Goal: Task Accomplishment & Management: Use online tool/utility

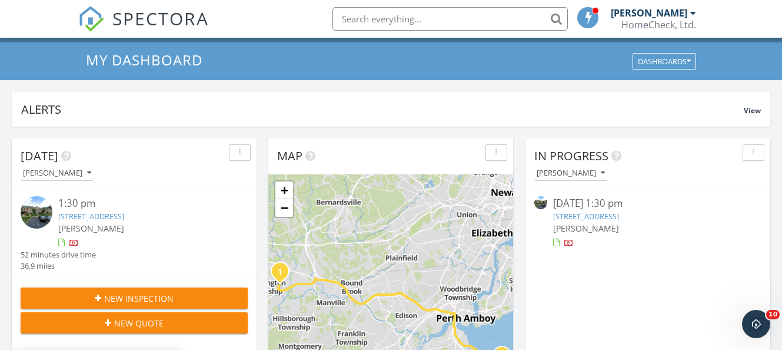
scroll to position [59, 0]
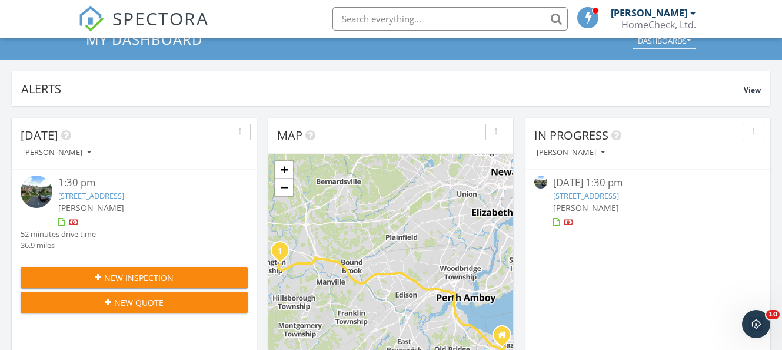
click at [124, 190] on link "103 Red Crest Ln, Branchburg, NJ 08876" at bounding box center [91, 195] width 66 height 11
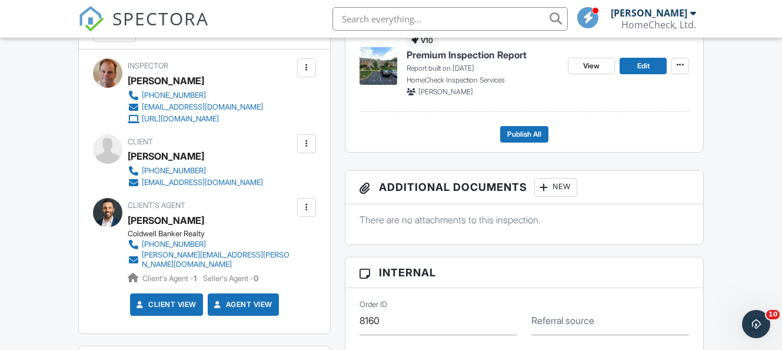
click at [310, 145] on div at bounding box center [307, 144] width 12 height 12
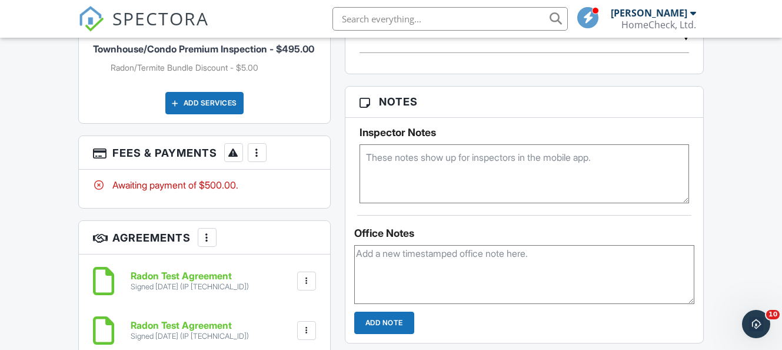
scroll to position [706, 0]
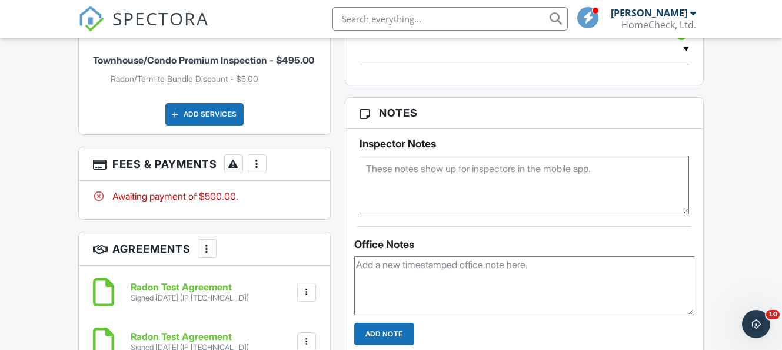
click at [258, 170] on div at bounding box center [257, 164] width 12 height 12
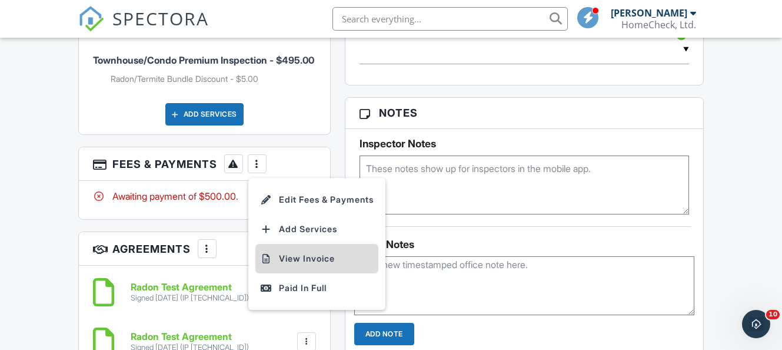
click at [288, 255] on li "View Invoice" at bounding box center [316, 258] width 123 height 29
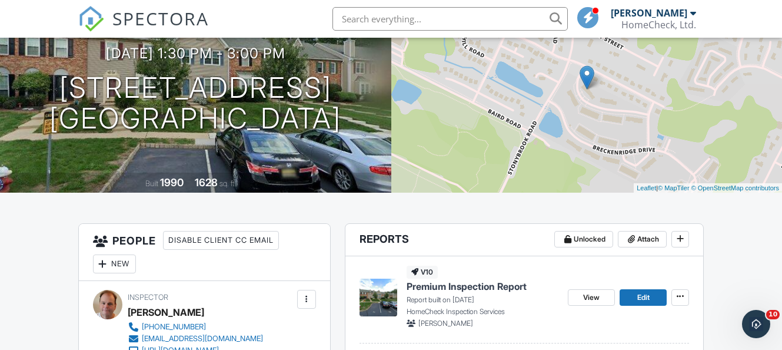
scroll to position [0, 0]
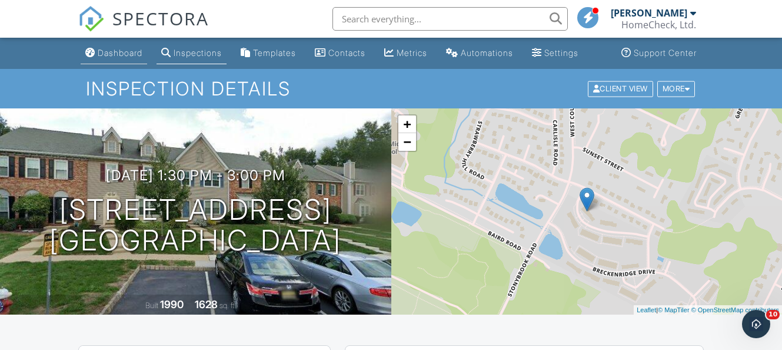
click at [103, 52] on div "Dashboard" at bounding box center [120, 53] width 45 height 10
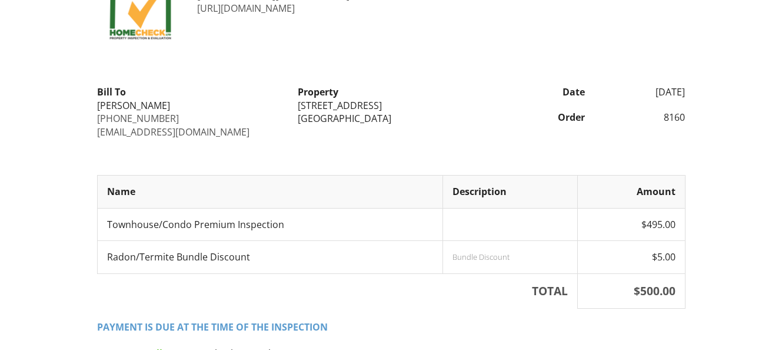
scroll to position [258, 0]
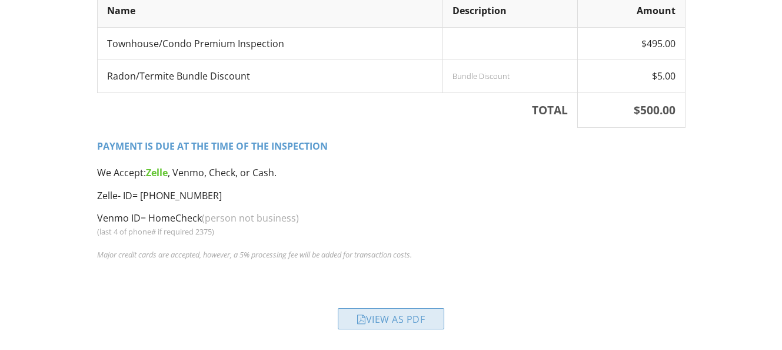
click at [420, 310] on div "View as PDF" at bounding box center [391, 318] width 107 height 21
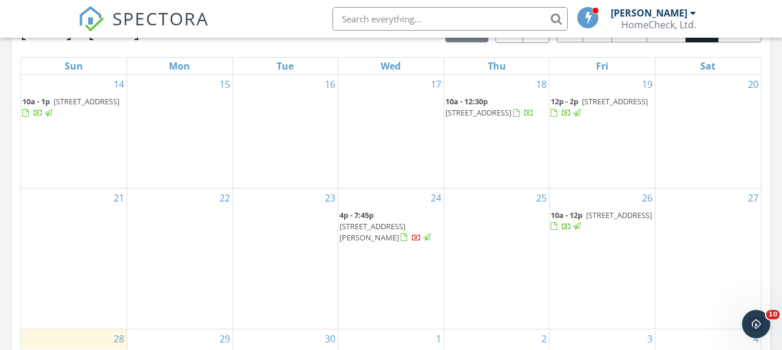
scroll to position [648, 0]
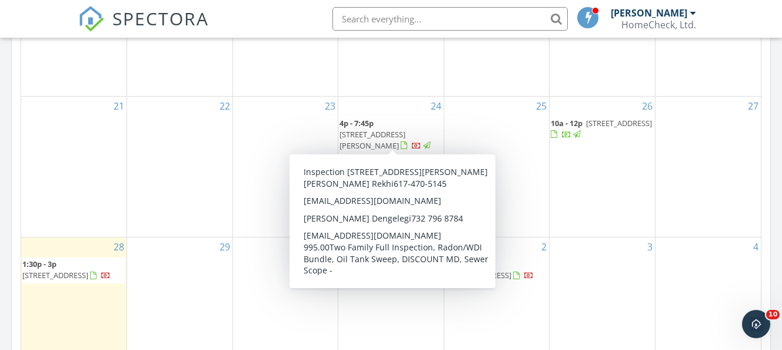
click at [387, 136] on span "[STREET_ADDRESS][PERSON_NAME]" at bounding box center [373, 140] width 66 height 22
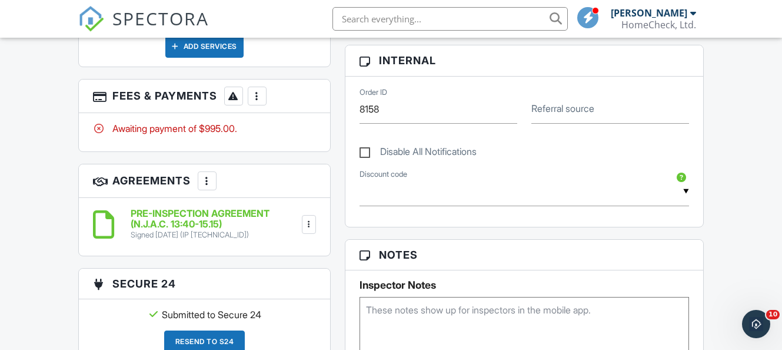
click at [264, 88] on div "More" at bounding box center [257, 96] width 19 height 19
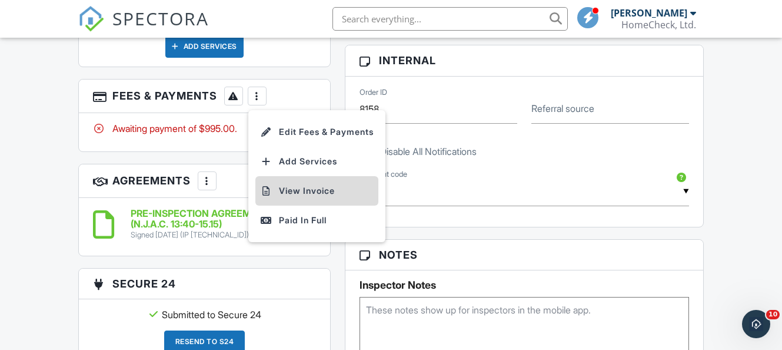
click at [326, 187] on li "View Invoice" at bounding box center [316, 190] width 123 height 29
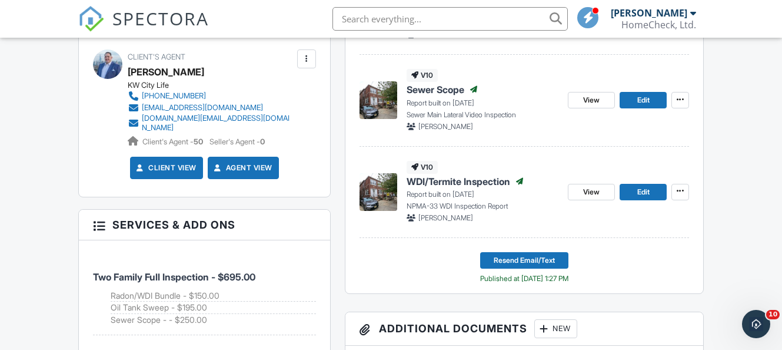
scroll to position [443, 0]
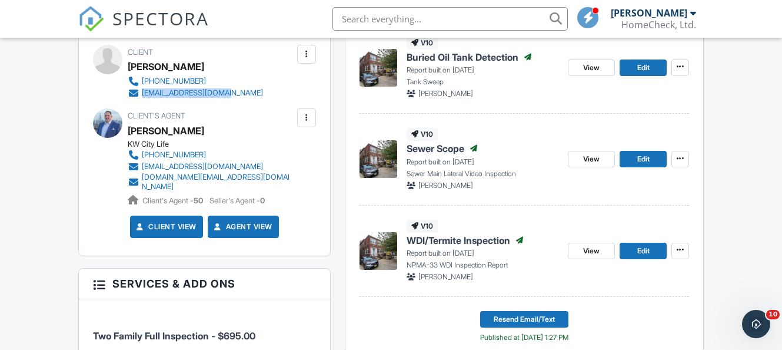
drag, startPoint x: 243, startPoint y: 92, endPoint x: 142, endPoint y: 92, distance: 100.7
click at [142, 92] on div "Client Jagmit Rekhi 617-470-5145 jagmitrekhi@gmail.com" at bounding box center [224, 72] width 192 height 54
copy div "jagmitrekhi@gmail.com"
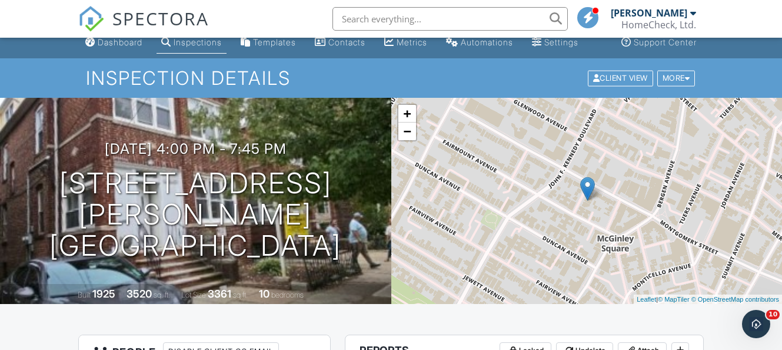
scroll to position [0, 0]
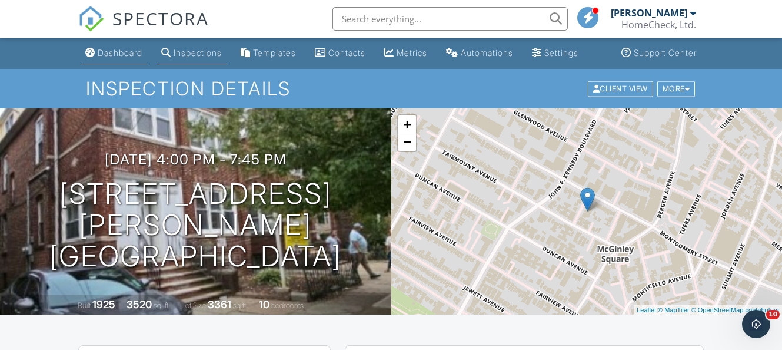
click at [122, 57] on div "Dashboard" at bounding box center [120, 53] width 45 height 10
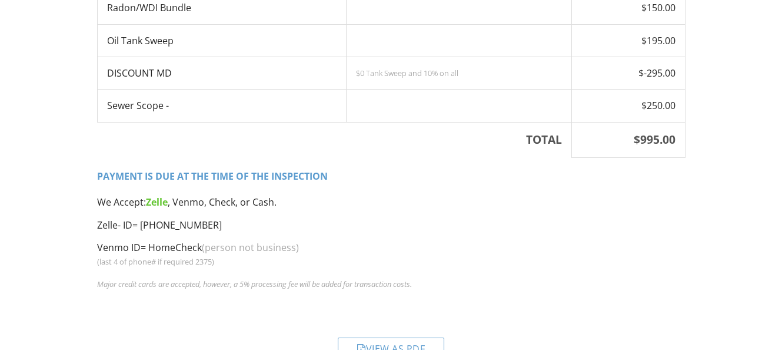
scroll to position [356, 0]
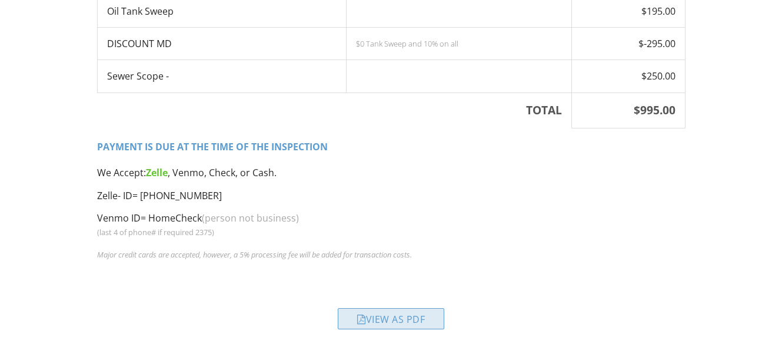
click at [374, 315] on div "View as PDF" at bounding box center [391, 318] width 107 height 21
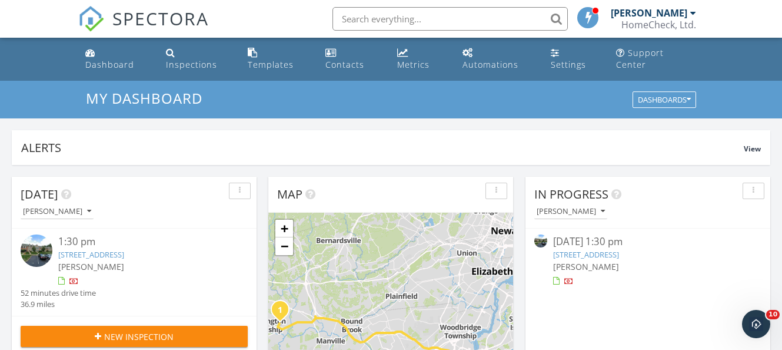
click at [619, 249] on link "[STREET_ADDRESS]" at bounding box center [586, 254] width 66 height 11
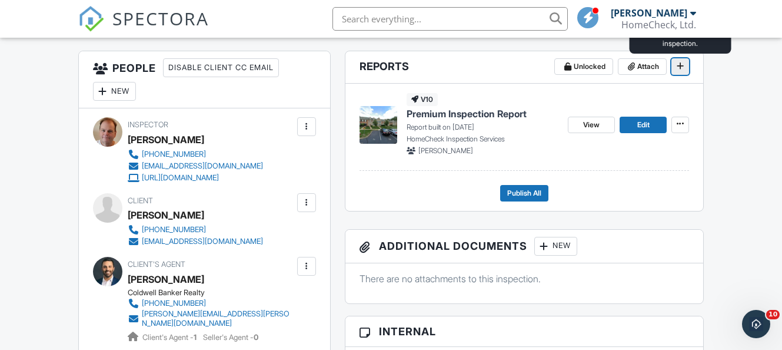
click at [676, 68] on span at bounding box center [681, 66] width 12 height 12
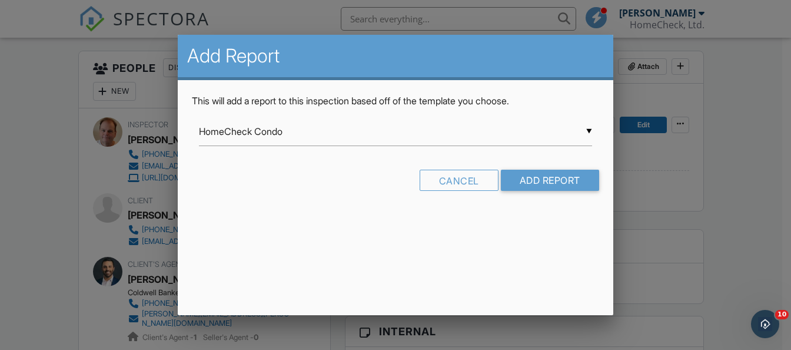
click at [330, 134] on div "▼ HomeCheck Condo HomeCheck Condo HomeCheck Inspection Services HomeCheck Retai…" at bounding box center [395, 131] width 393 height 29
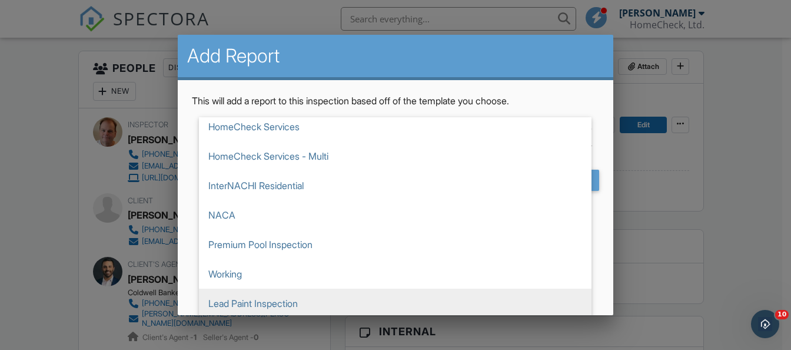
scroll to position [177, 0]
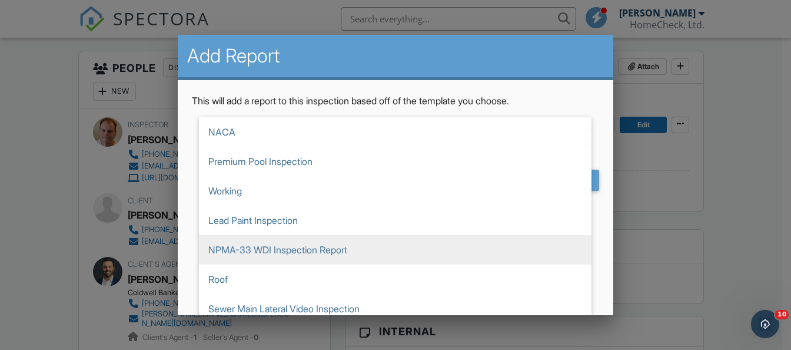
click at [334, 249] on span "NPMA-33 WDI Inspection Report" at bounding box center [395, 249] width 393 height 29
type input "NPMA-33 WDI Inspection Report"
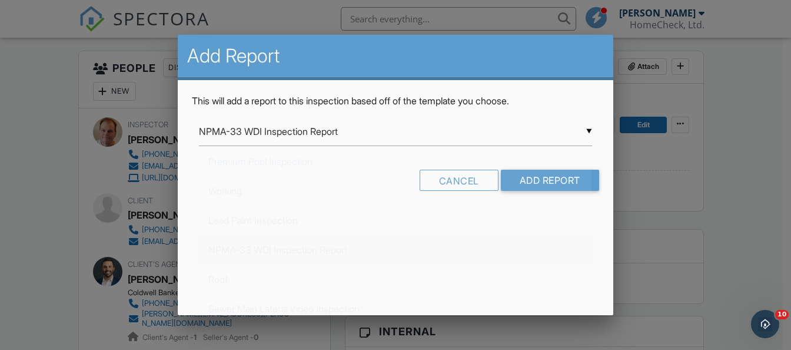
scroll to position [209, 0]
click at [559, 183] on input "Add Report" at bounding box center [550, 180] width 98 height 21
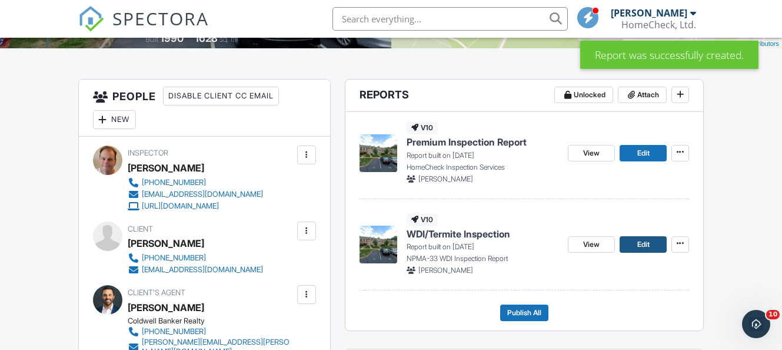
scroll to position [294, 0]
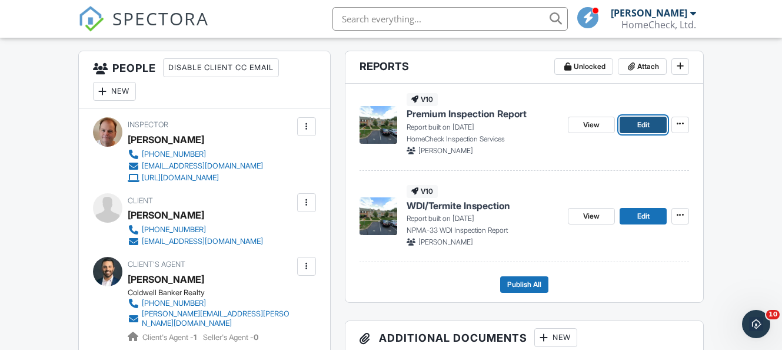
click at [632, 123] on link "Edit" at bounding box center [643, 125] width 47 height 16
